Goal: Task Accomplishment & Management: Complete application form

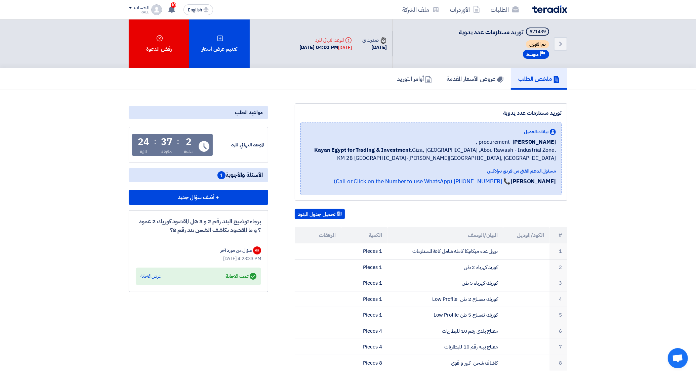
drag, startPoint x: 466, startPoint y: 132, endPoint x: 488, endPoint y: 133, distance: 21.9
click at [487, 133] on div "بيانات العميل" at bounding box center [431, 131] width 250 height 7
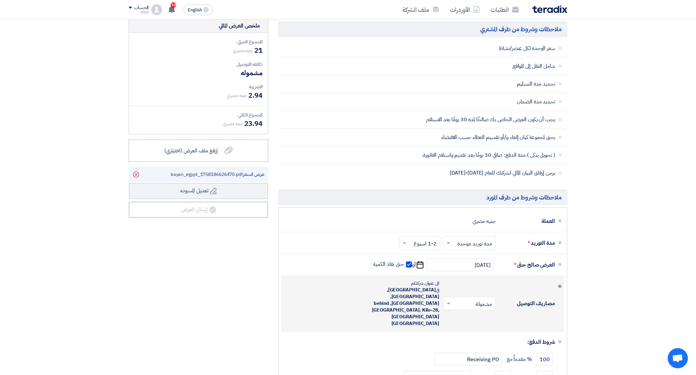
scroll to position [502, 0]
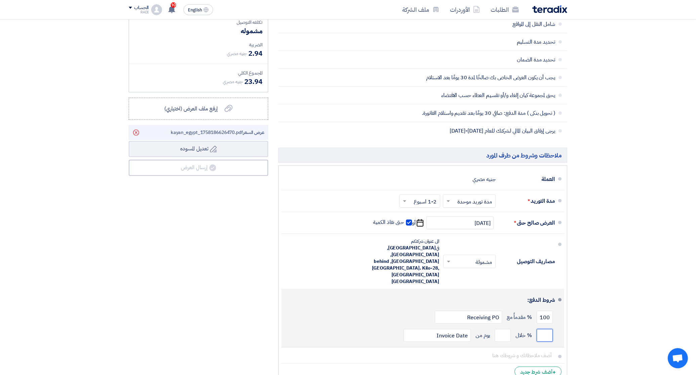
click at [540, 329] on input "number" at bounding box center [545, 335] width 16 height 13
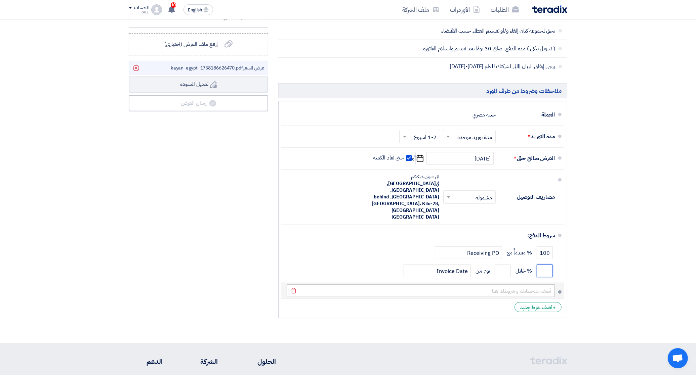
scroll to position [586, 0]
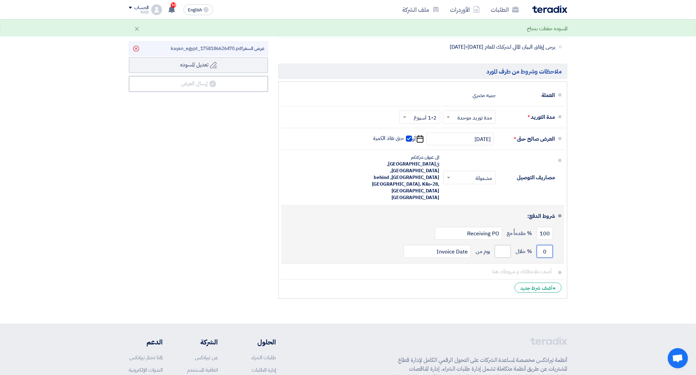
type input "0"
click at [504, 245] on input "number" at bounding box center [503, 251] width 16 height 13
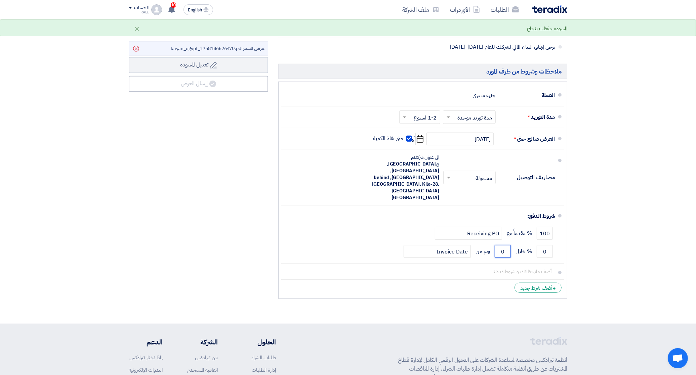
type input "0"
click at [227, 204] on div "ملخص العرض المالي المجموع الجزئي جنيه مصري 21 تكلفه التوصيل" at bounding box center [199, 98] width 150 height 410
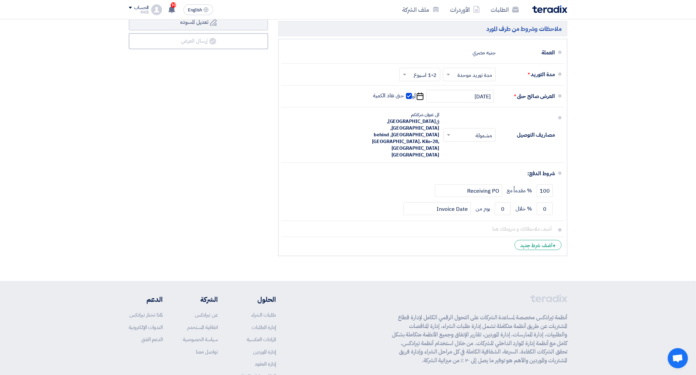
scroll to position [628, 0]
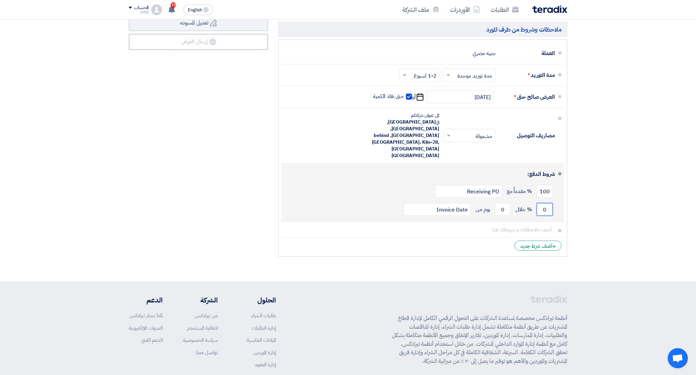
drag, startPoint x: 550, startPoint y: 190, endPoint x: 534, endPoint y: 192, distance: 16.6
click at [534, 201] on div "0 % خلال 0 يوم من Invoice Date" at bounding box center [421, 210] width 268 height 18
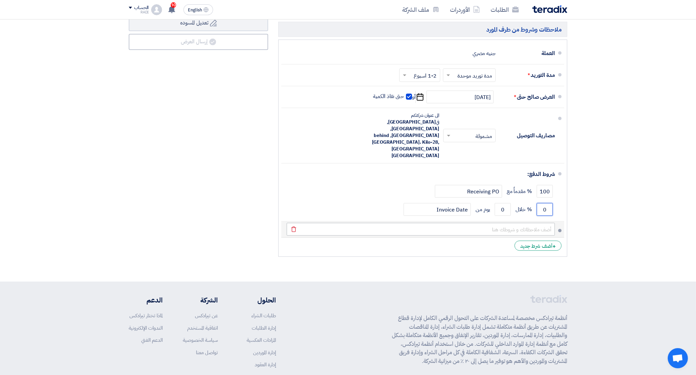
type input "1"
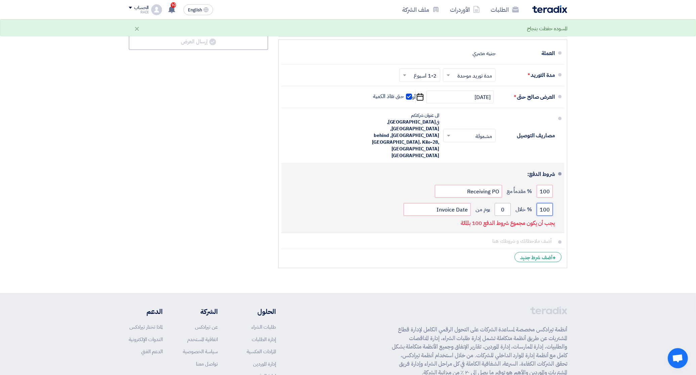
type input "100"
click at [510, 203] on input "0" at bounding box center [503, 209] width 16 height 13
drag, startPoint x: 510, startPoint y: 192, endPoint x: 501, endPoint y: 192, distance: 9.1
click at [501, 203] on input "0" at bounding box center [503, 209] width 16 height 13
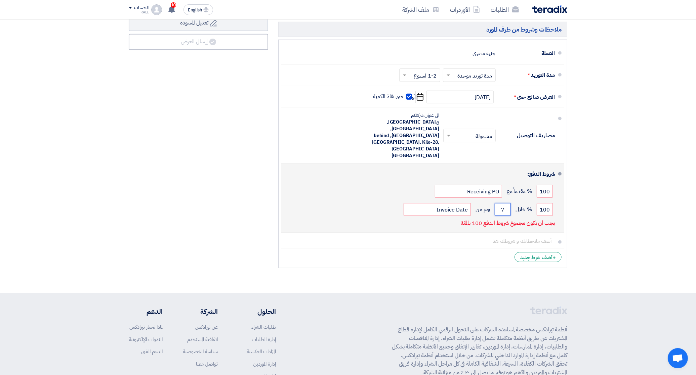
type input "7"
click at [373, 200] on div "شروط الدفع: 100 % مقدماً مع Receiving PO 100 % خلال 7" at bounding box center [421, 198] width 268 height 64
drag, startPoint x: 549, startPoint y: 171, endPoint x: 536, endPoint y: 172, distance: 12.5
click at [537, 185] on input "100" at bounding box center [545, 191] width 16 height 13
drag, startPoint x: 551, startPoint y: 190, endPoint x: 527, endPoint y: 190, distance: 24.2
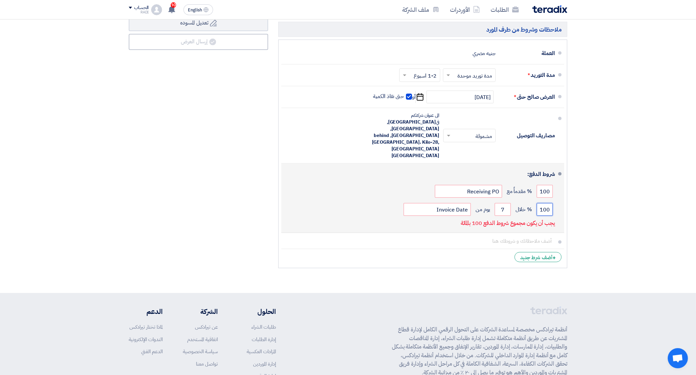
click at [527, 201] on div "100 % خلال 7 يوم من Invoice Date" at bounding box center [421, 210] width 268 height 18
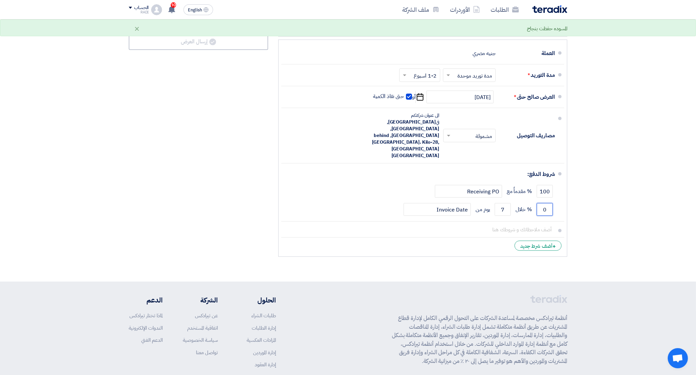
type input "0"
click at [229, 230] on div "ملخص العرض المالي المجموع الجزئي جنيه مصري 21 تكلفه التوصيل" at bounding box center [199, 56] width 150 height 410
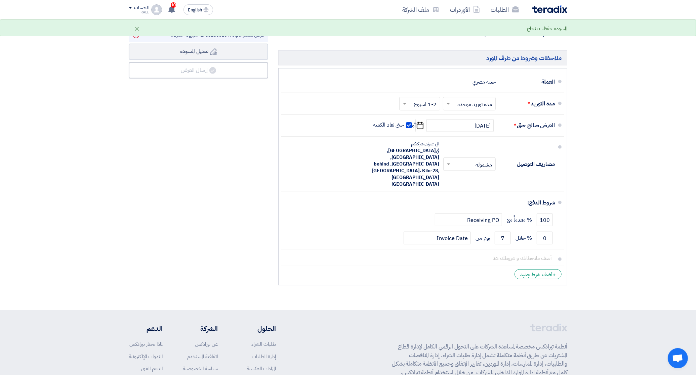
scroll to position [586, 0]
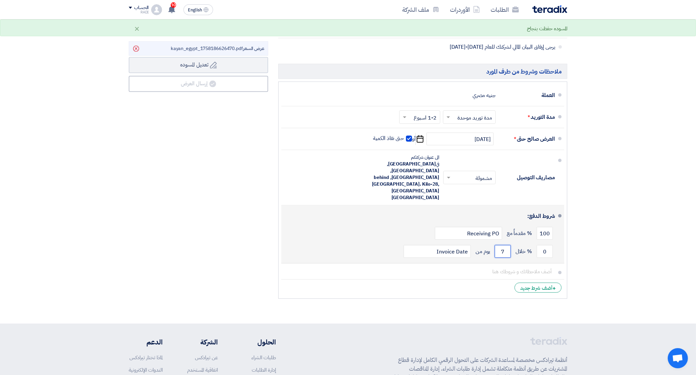
drag, startPoint x: 503, startPoint y: 234, endPoint x: 493, endPoint y: 236, distance: 10.7
click at [493, 243] on div "0 % خلال 7 يوم من Invoice Date" at bounding box center [421, 252] width 268 height 18
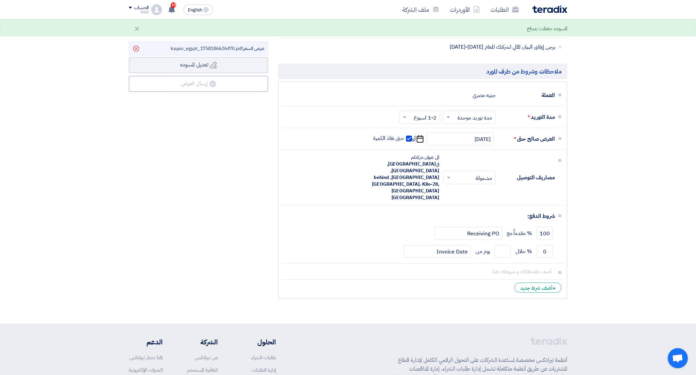
click at [147, 197] on div "ملخص العرض المالي المجموع الجزئي جنيه مصري 21 تكلفه التوصيل" at bounding box center [199, 98] width 150 height 410
drag, startPoint x: 417, startPoint y: 234, endPoint x: 532, endPoint y: 248, distance: 115.4
click at [532, 248] on ul "العملة جنيه مصري مدة التوريد * اختر مدة التوريد × مدة توريد موحدة ×" at bounding box center [422, 190] width 289 height 217
click at [194, 203] on div "ملخص العرض المالي المجموع الجزئي جنيه مصري 21 تكلفه التوصيل" at bounding box center [199, 98] width 150 height 410
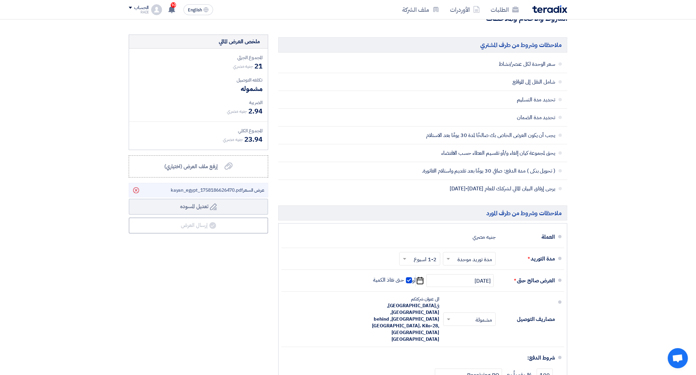
scroll to position [502, 0]
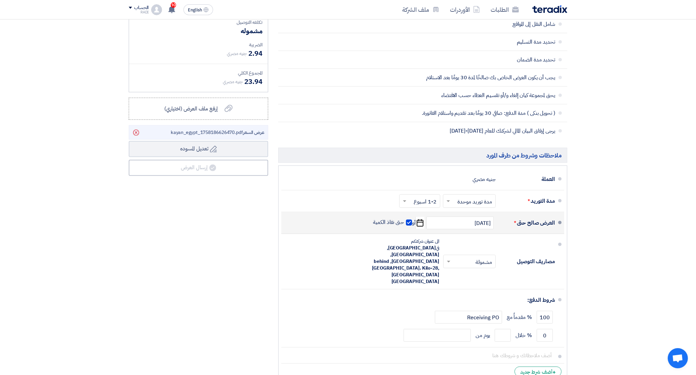
click at [419, 222] on use "button" at bounding box center [420, 222] width 7 height 7
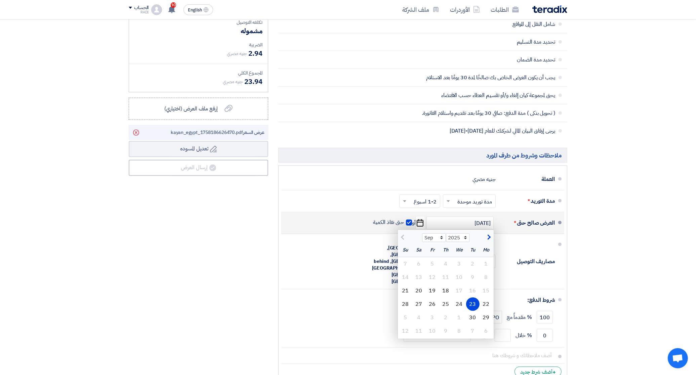
click at [474, 303] on div "23" at bounding box center [472, 304] width 13 height 13
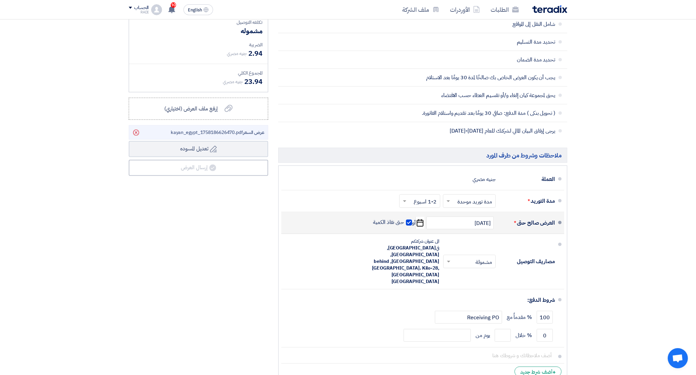
click at [422, 229] on icon "Pick a date" at bounding box center [419, 223] width 9 height 12
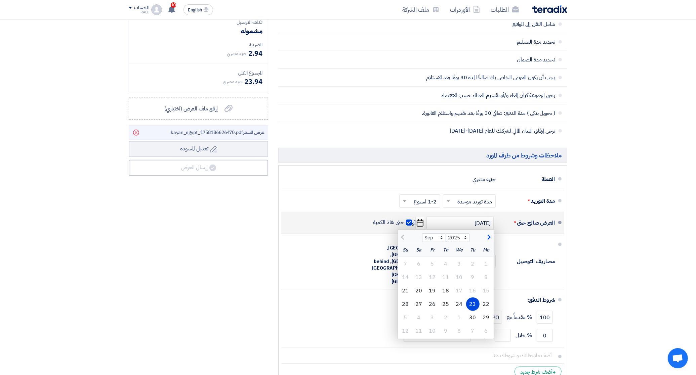
click at [422, 229] on icon "Pick a date" at bounding box center [419, 223] width 9 height 12
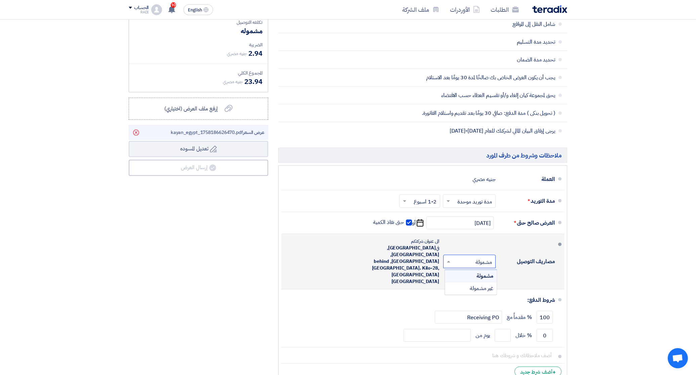
click at [447, 258] on input "text" at bounding box center [468, 263] width 49 height 10
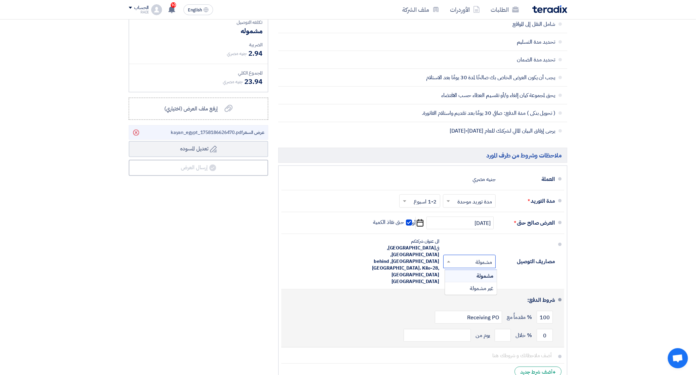
click at [356, 308] on div "100 % مقدماً مع Receiving PO" at bounding box center [421, 317] width 268 height 18
drag, startPoint x: 550, startPoint y: 298, endPoint x: 529, endPoint y: 298, distance: 21.5
click at [529, 308] on div "100 % مقدماً مع Receiving PO" at bounding box center [421, 317] width 268 height 18
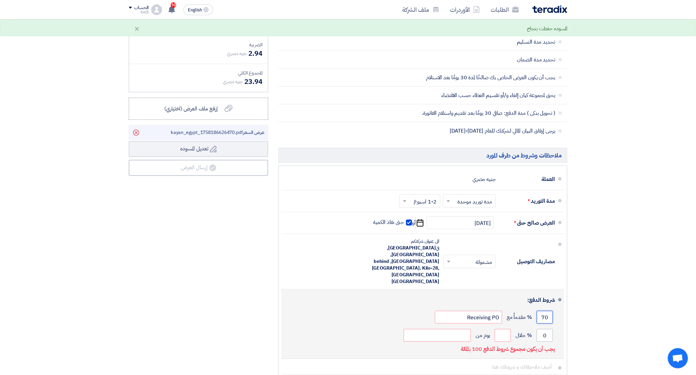
type input "70"
drag, startPoint x: 552, startPoint y: 319, endPoint x: 539, endPoint y: 319, distance: 12.4
click at [539, 329] on input "0" at bounding box center [545, 335] width 16 height 13
type input "30"
click at [500, 329] on input "number" at bounding box center [503, 335] width 16 height 13
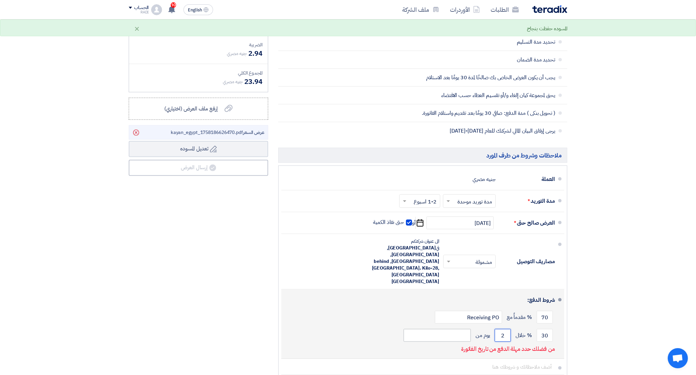
type input "2"
click at [461, 329] on input "text" at bounding box center [437, 335] width 67 height 13
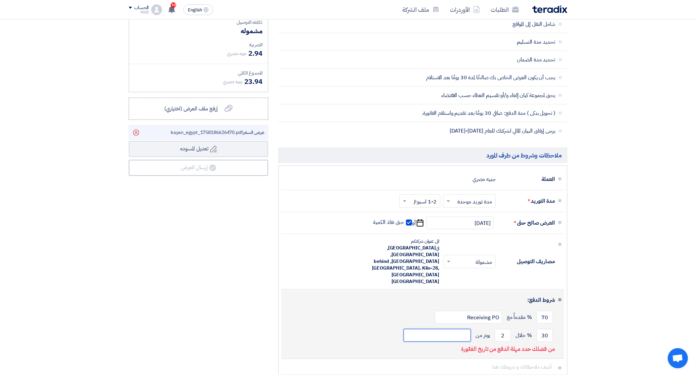
type input "Invoice Date"
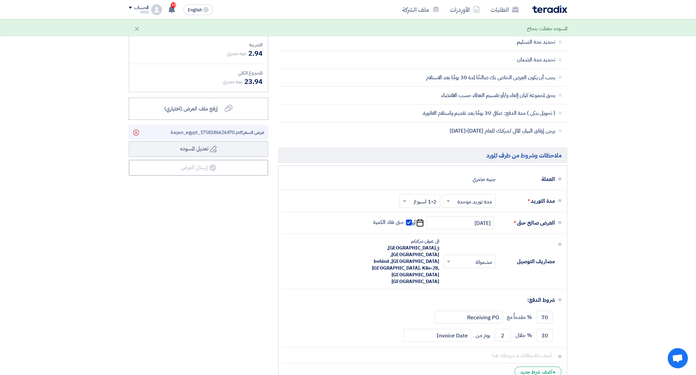
click at [212, 306] on div "ملخص العرض المالي المجموع الجزئي جنيه مصري 21 تكلفه التوصيل" at bounding box center [199, 182] width 150 height 410
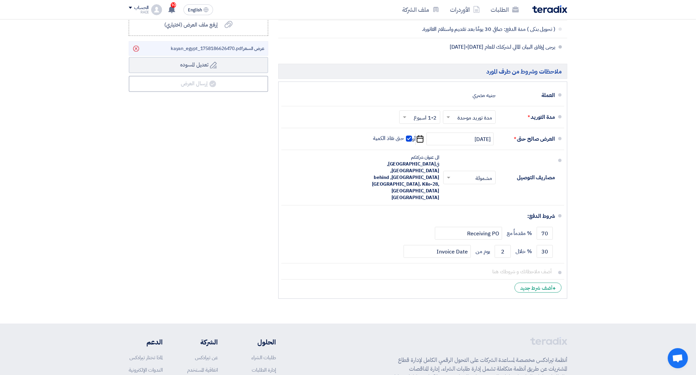
scroll to position [544, 0]
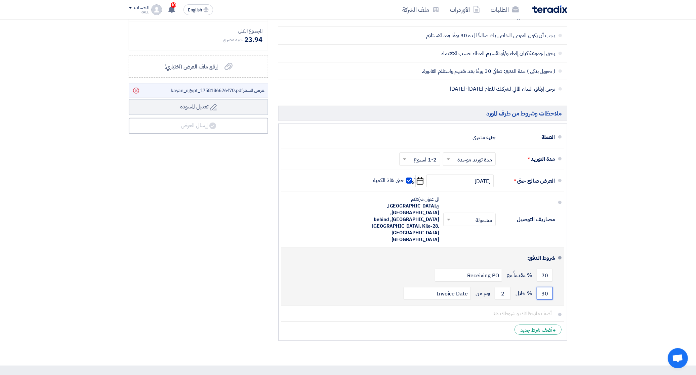
drag, startPoint x: 550, startPoint y: 274, endPoint x: 531, endPoint y: 278, distance: 19.4
click at [531, 285] on div "30 % خلال 2 يوم من Invoice Date" at bounding box center [421, 294] width 268 height 18
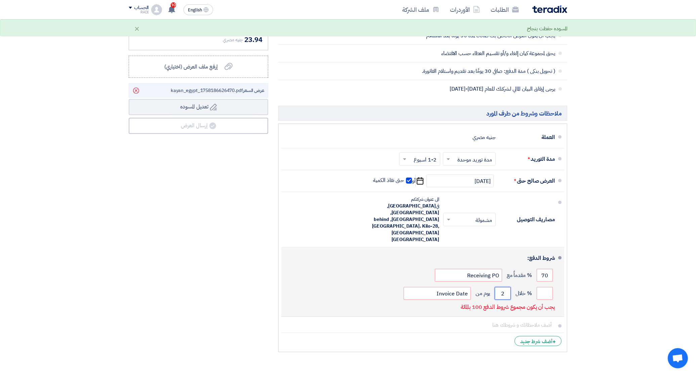
drag, startPoint x: 505, startPoint y: 277, endPoint x: 487, endPoint y: 276, distance: 18.6
click at [487, 285] on div "% خلال 2 يوم من Invoice Date" at bounding box center [421, 294] width 268 height 18
drag, startPoint x: 549, startPoint y: 255, endPoint x: 541, endPoint y: 256, distance: 8.1
click at [541, 269] on input "70" at bounding box center [545, 275] width 16 height 13
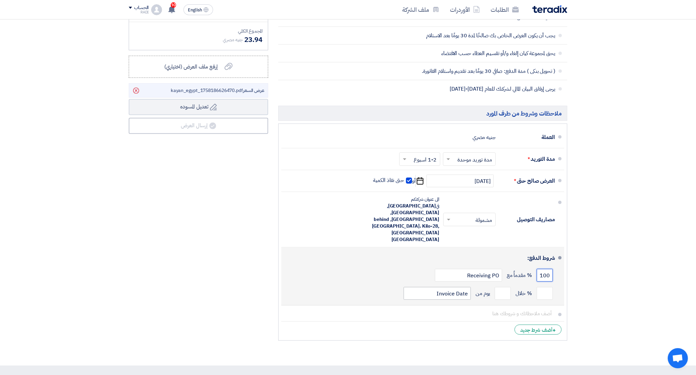
type input "100"
drag, startPoint x: 432, startPoint y: 275, endPoint x: 519, endPoint y: 279, distance: 87.5
click at [519, 285] on div "% خلال يوم من Invoice Date" at bounding box center [421, 294] width 268 height 18
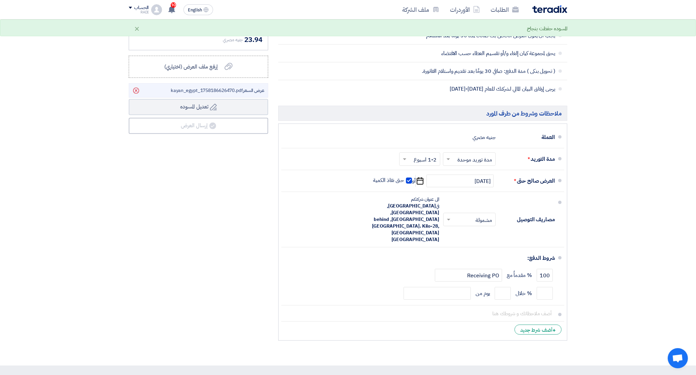
click at [252, 301] on div "ملخص العرض المالي المجموع الجزئي جنيه مصري 21 تكلفه التوصيل" at bounding box center [199, 140] width 150 height 410
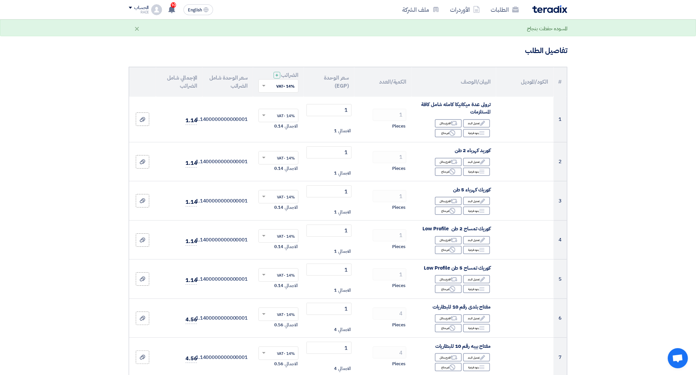
scroll to position [0, 0]
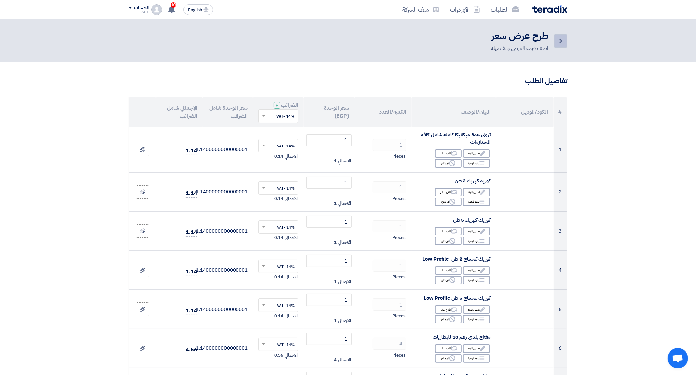
click at [559, 40] on icon "Back" at bounding box center [560, 41] width 8 height 8
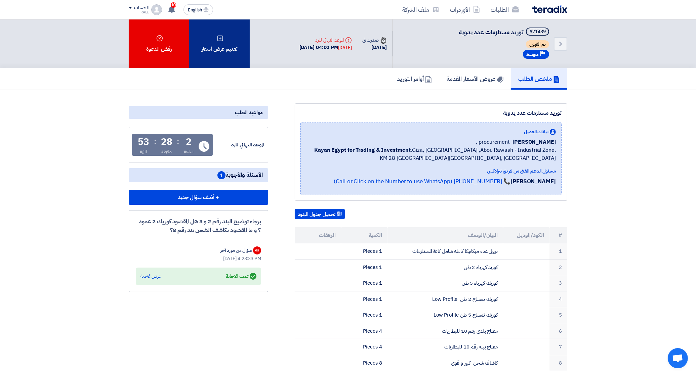
click at [209, 48] on div "تقديم عرض أسعار" at bounding box center [219, 43] width 60 height 49
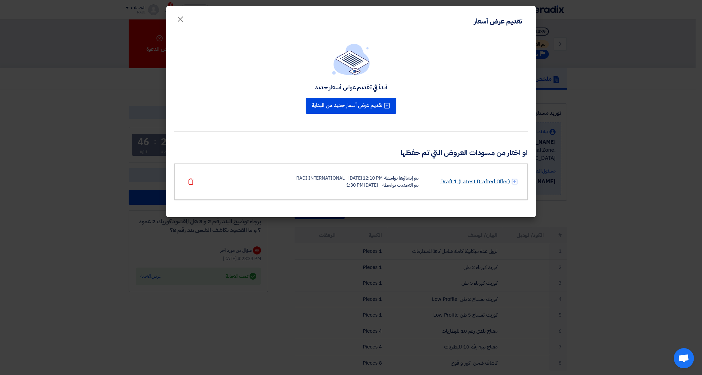
click at [463, 181] on link "Draft 1 (Latest Drafted Offer)" at bounding box center [476, 182] width 70 height 8
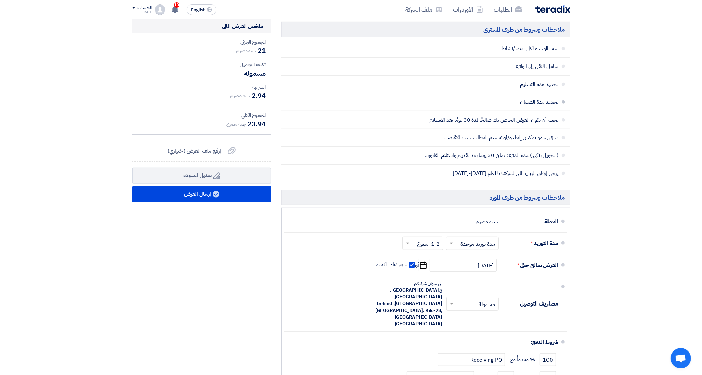
scroll to position [462, 0]
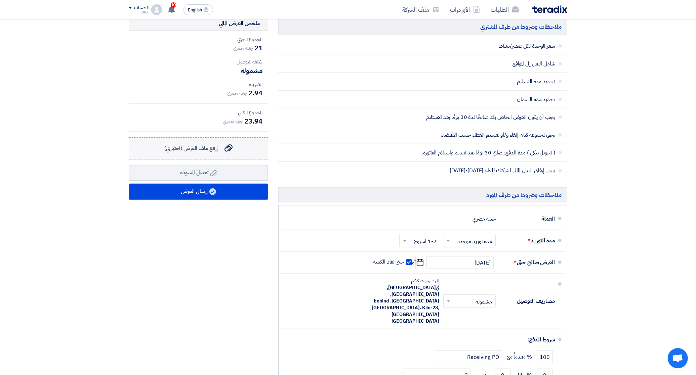
click at [202, 158] on label "إرفع ملف العرض (اختياري) إرفع ملف العرض (اختياري)" at bounding box center [198, 148] width 139 height 22
click at [0, 0] on input "إرفع ملف العرض (اختياري) إرفع ملف العرض (اختياري)" at bounding box center [0, 0] width 0 height 0
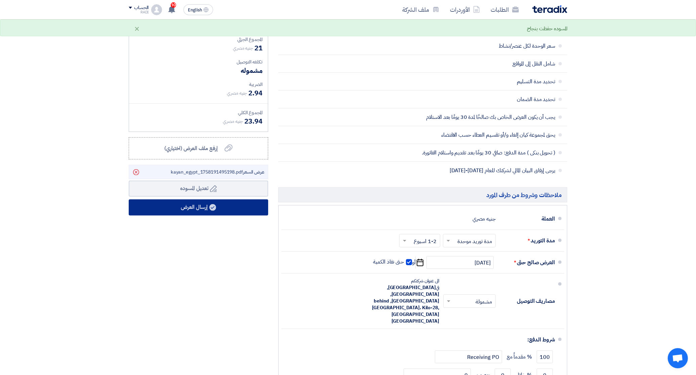
click at [181, 209] on button "إرسال العرض" at bounding box center [198, 208] width 139 height 16
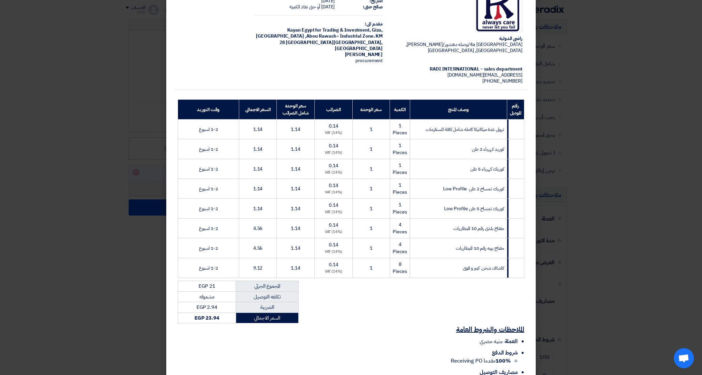
scroll to position [111, 0]
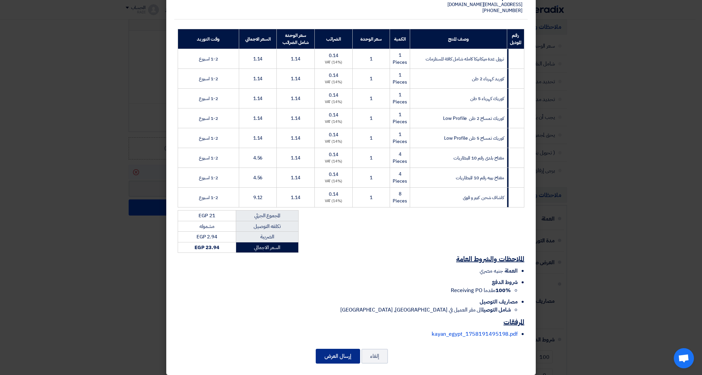
click at [336, 352] on button "إرسال العرض" at bounding box center [338, 356] width 44 height 15
